Goal: Information Seeking & Learning: Learn about a topic

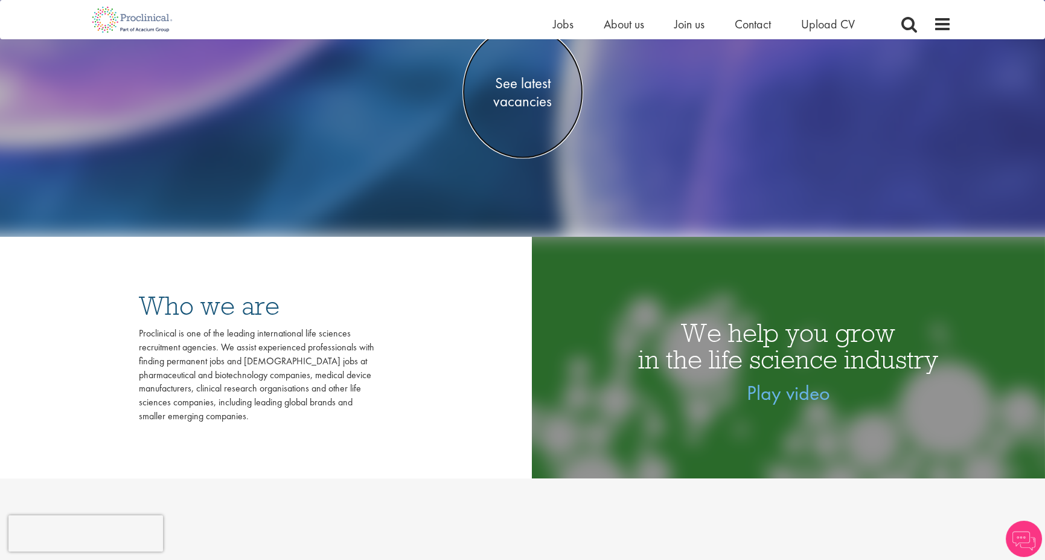
click at [509, 100] on span "See latest vacancies" at bounding box center [523, 92] width 121 height 36
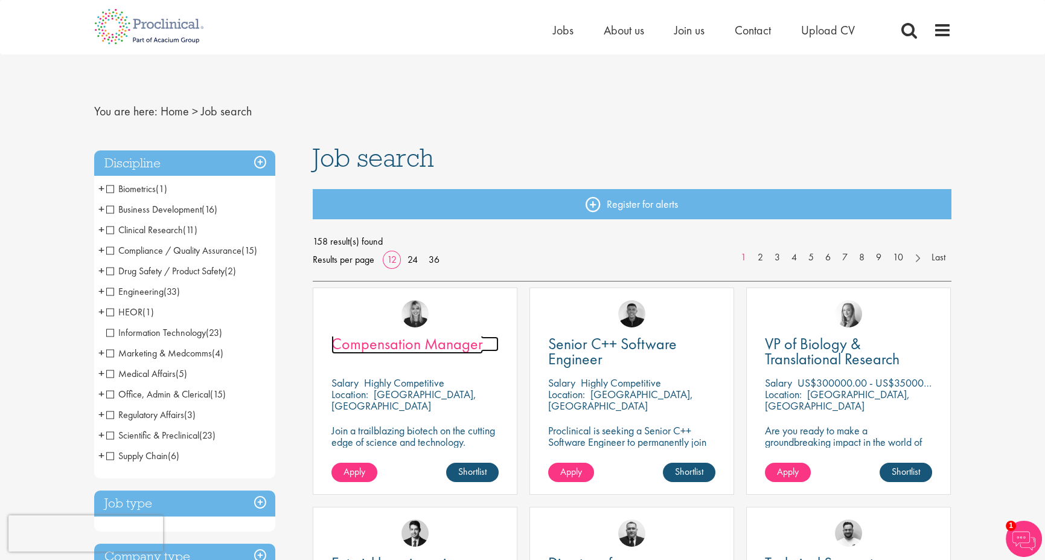
drag, startPoint x: 402, startPoint y: 343, endPoint x: 422, endPoint y: 349, distance: 21.4
click at [422, 349] on span "Compensation Manager" at bounding box center [408, 343] width 152 height 21
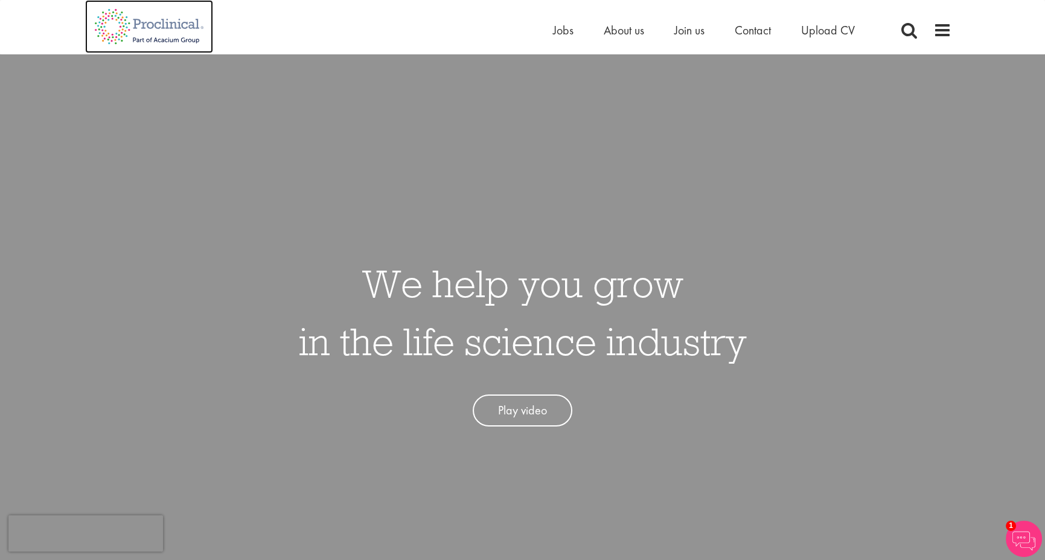
click at [127, 25] on img at bounding box center [149, 26] width 128 height 53
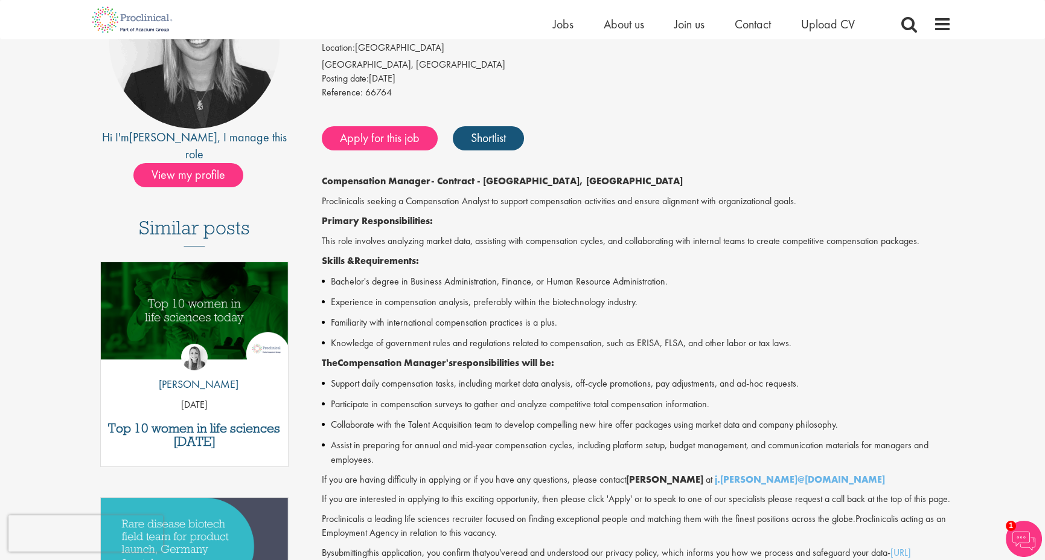
scroll to position [181, 0]
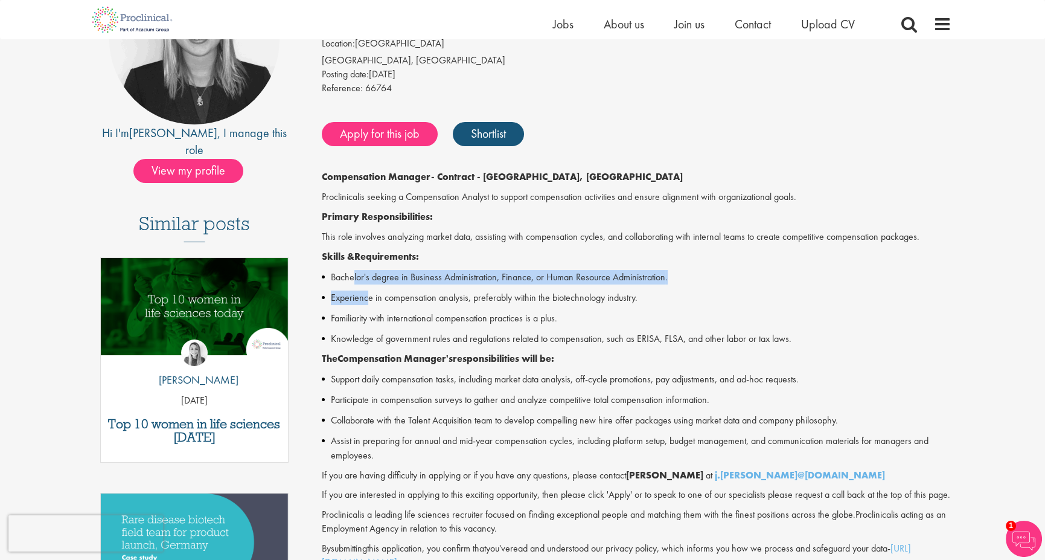
drag, startPoint x: 353, startPoint y: 274, endPoint x: 367, endPoint y: 286, distance: 18.0
click at [367, 286] on div "Compensation Manager - Contract - Cambridge, MA Proclinical is seeking a Compen…" at bounding box center [637, 369] width 630 height 399
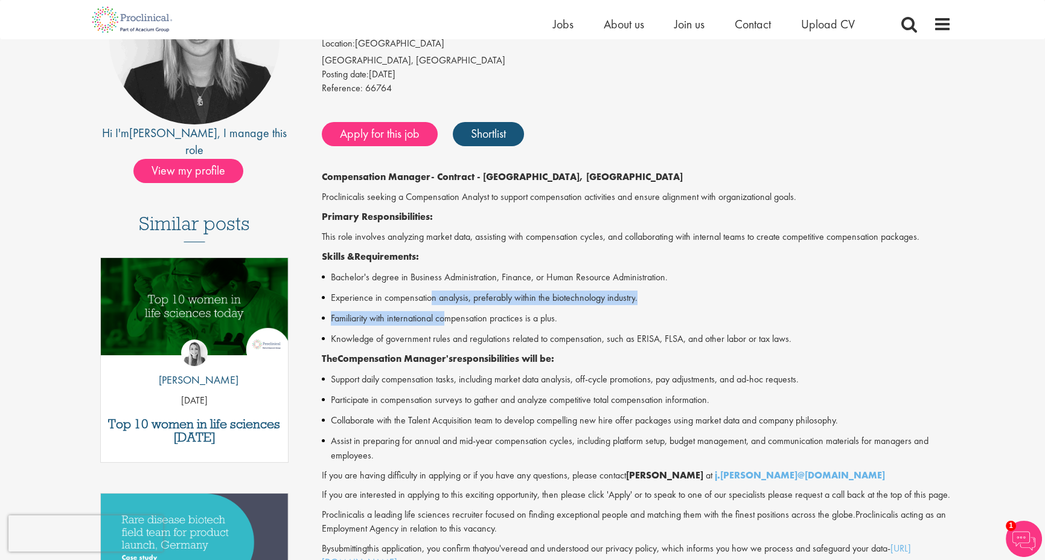
drag, startPoint x: 434, startPoint y: 299, endPoint x: 449, endPoint y: 316, distance: 23.1
click at [449, 316] on div "Compensation Manager - Contract - Cambridge, MA Proclinical is seeking a Compen…" at bounding box center [637, 369] width 630 height 399
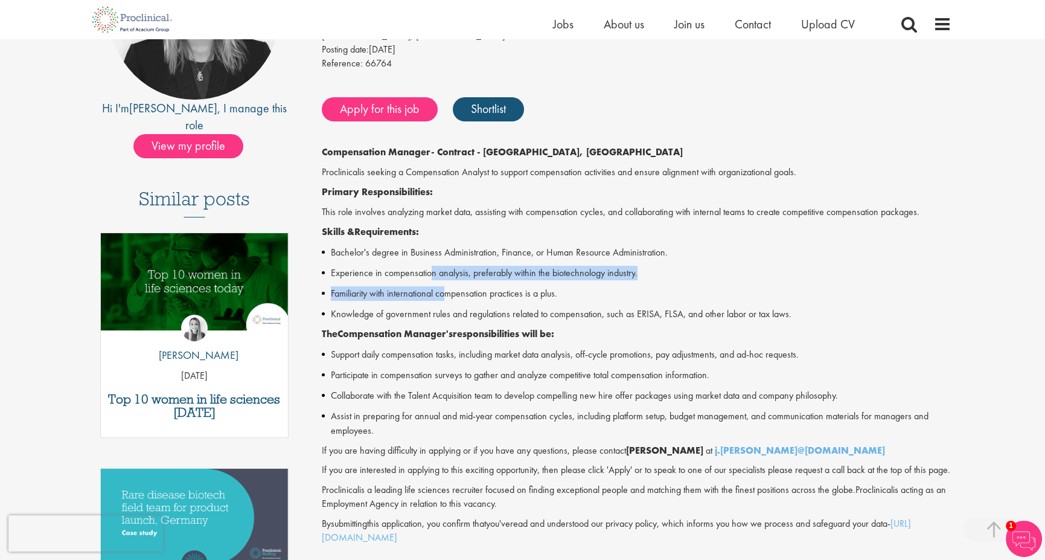
scroll to position [0, 0]
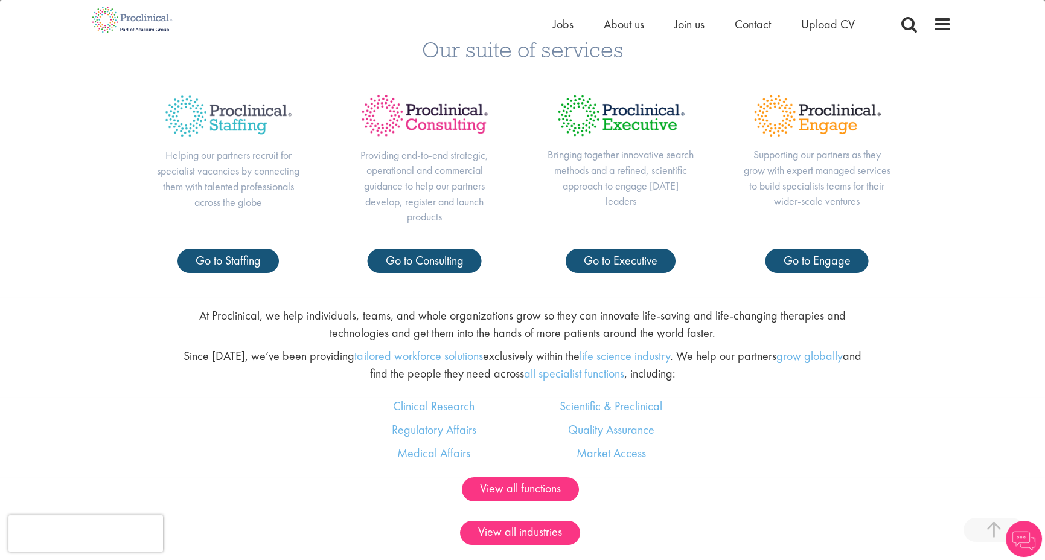
scroll to position [604, 0]
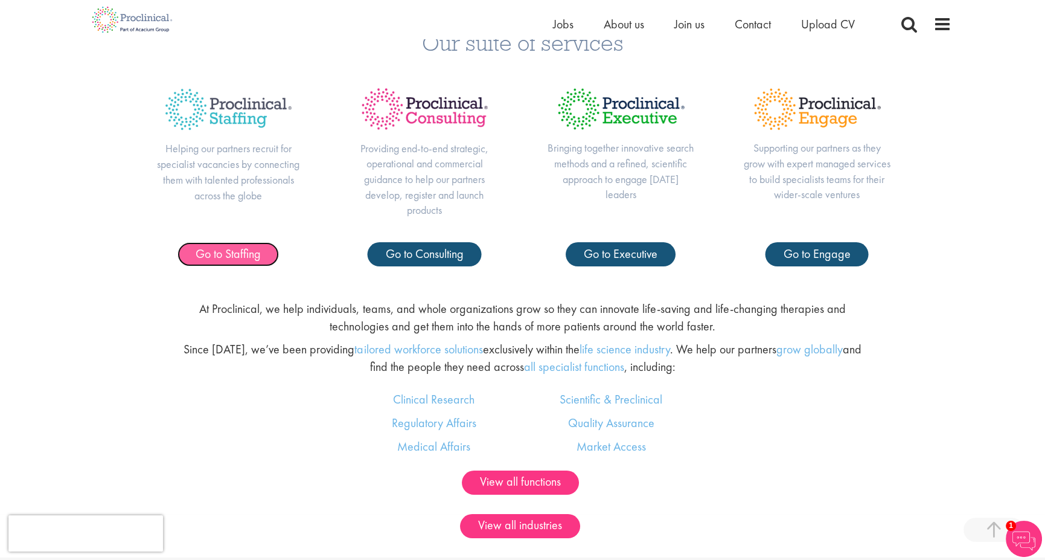
click at [253, 255] on span "Go to Staffing" at bounding box center [228, 254] width 65 height 16
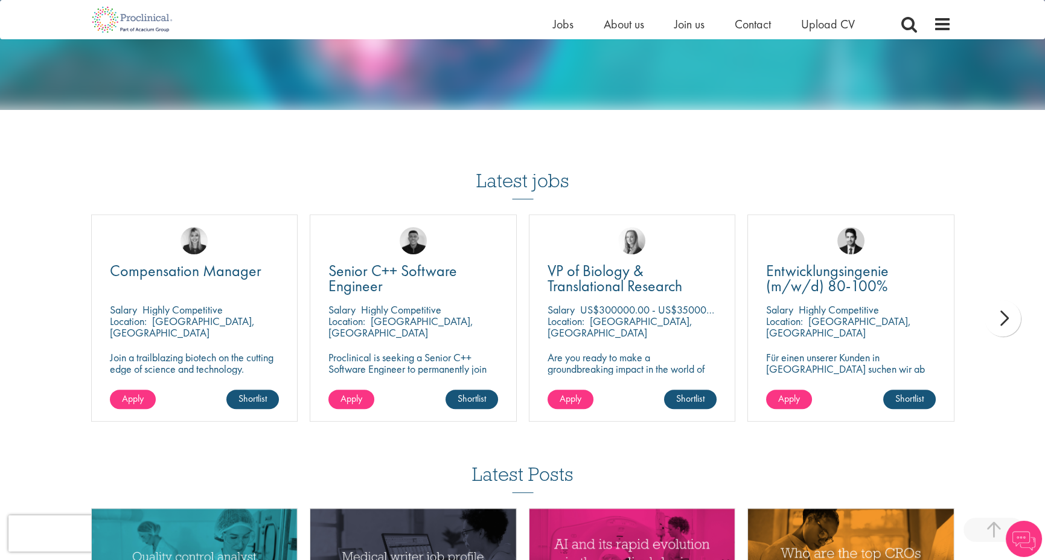
scroll to position [1087, 0]
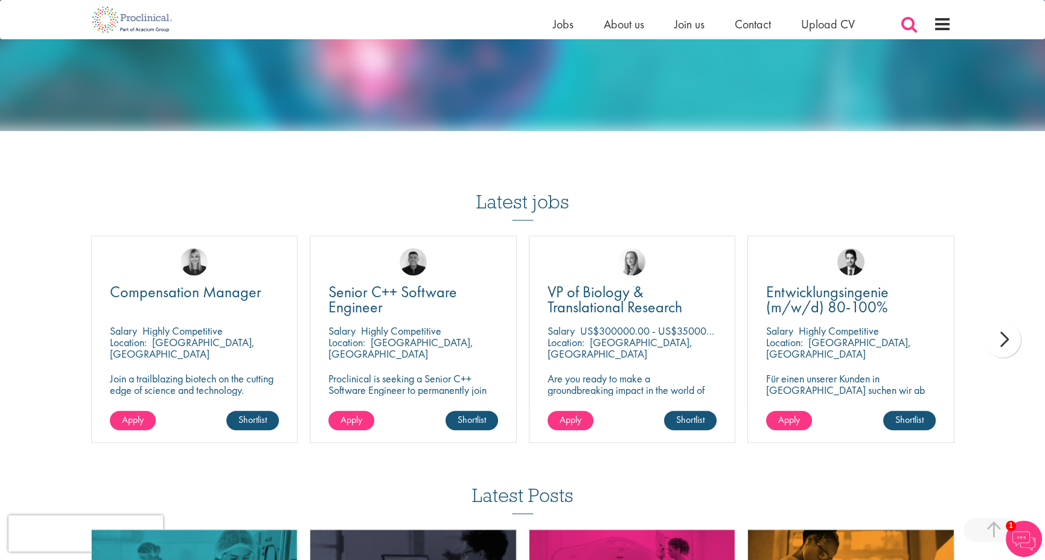
click at [903, 19] on span at bounding box center [909, 24] width 18 height 18
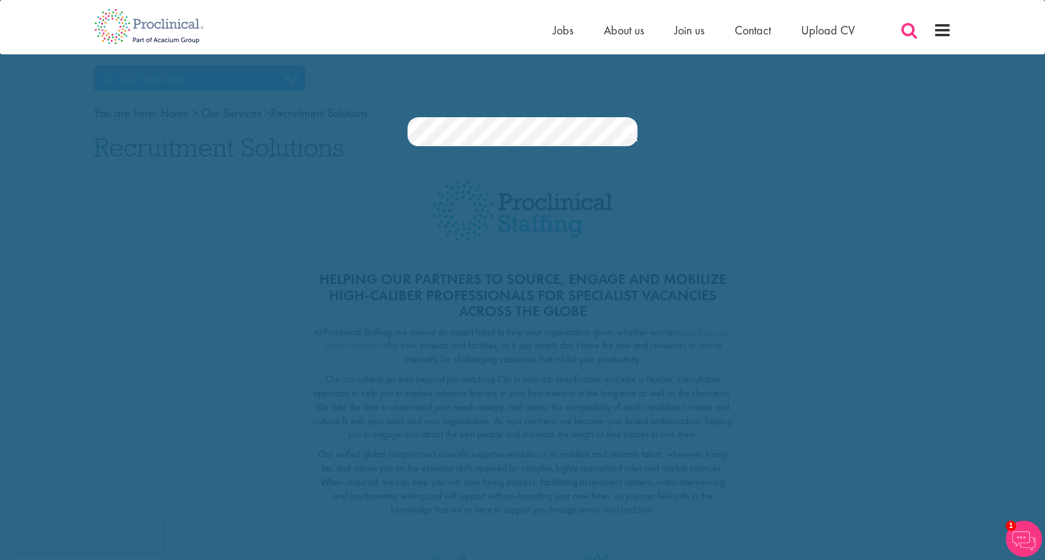
scroll to position [0, 0]
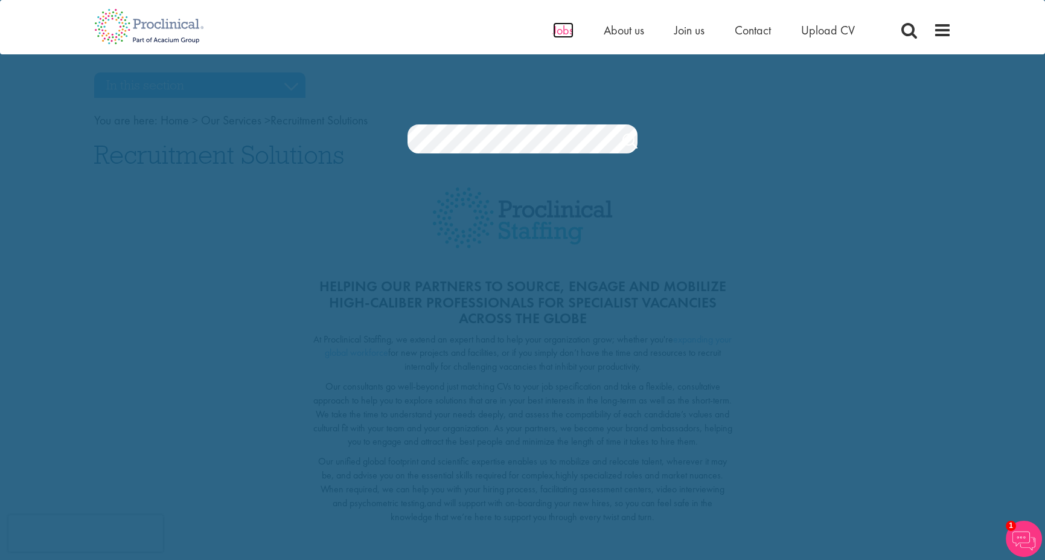
click at [553, 32] on span "Jobs" at bounding box center [563, 30] width 21 height 16
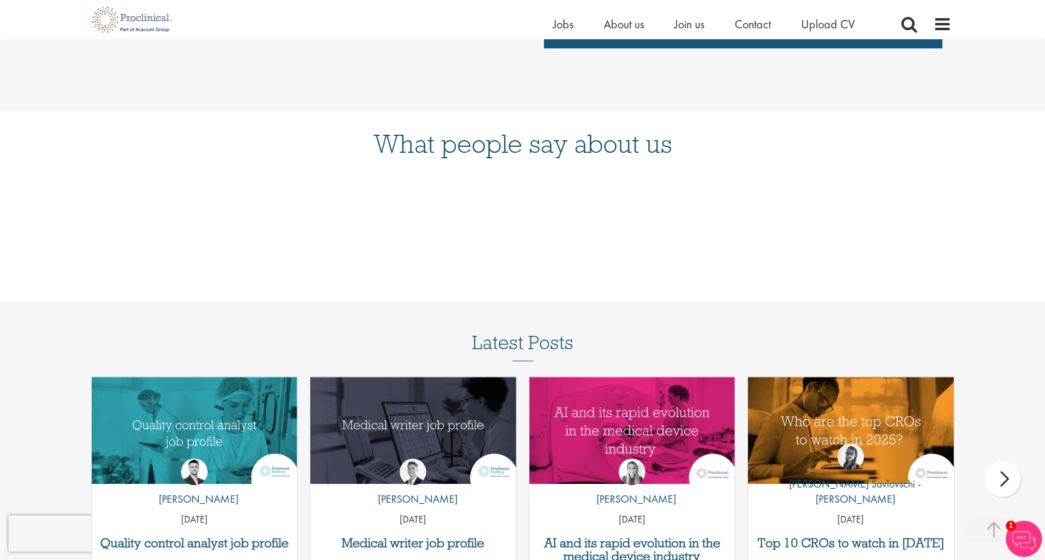
scroll to position [1691, 0]
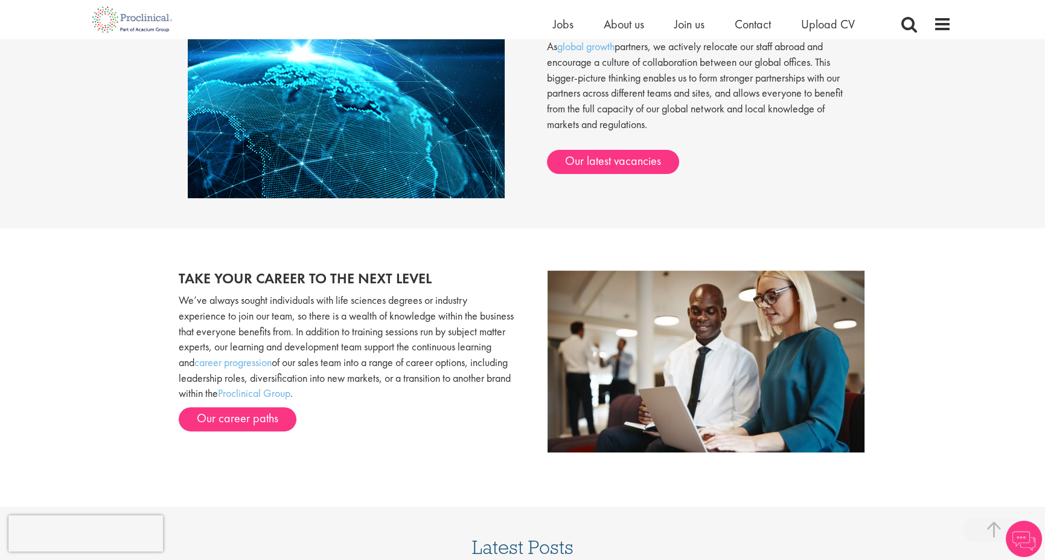
scroll to position [1087, 0]
